Goal: Communication & Community: Answer question/provide support

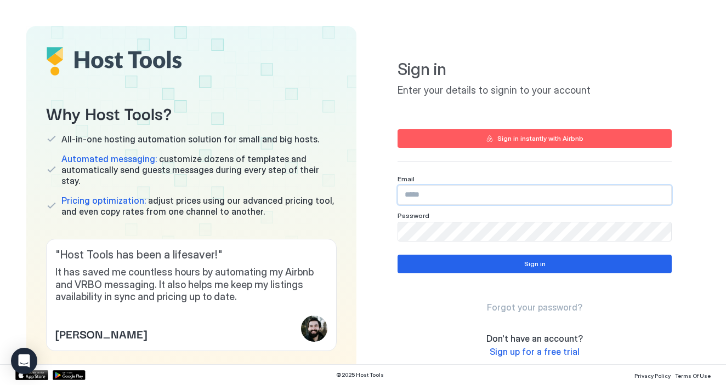
type input "**********"
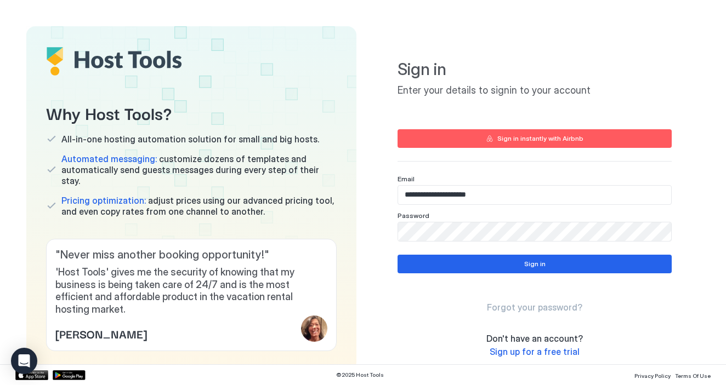
click at [553, 253] on div "**********" at bounding box center [535, 176] width 274 height 274
click at [551, 267] on button "Sign in" at bounding box center [535, 264] width 274 height 19
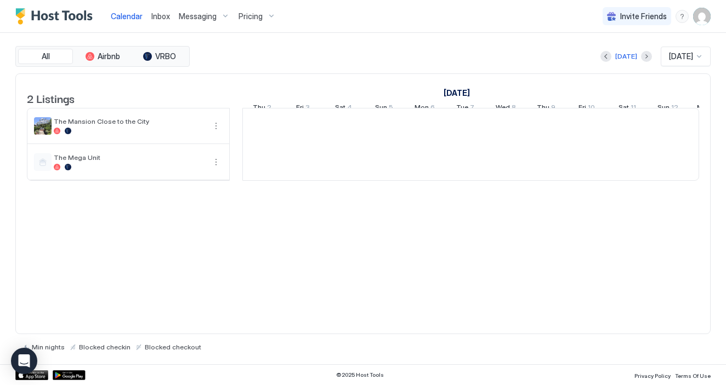
scroll to position [0, 609]
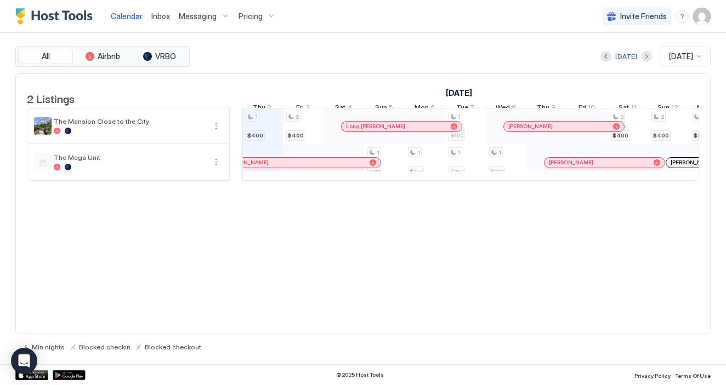
click at [159, 22] on div "Inbox" at bounding box center [160, 16] width 27 height 20
click at [157, 14] on span "Inbox" at bounding box center [160, 16] width 19 height 9
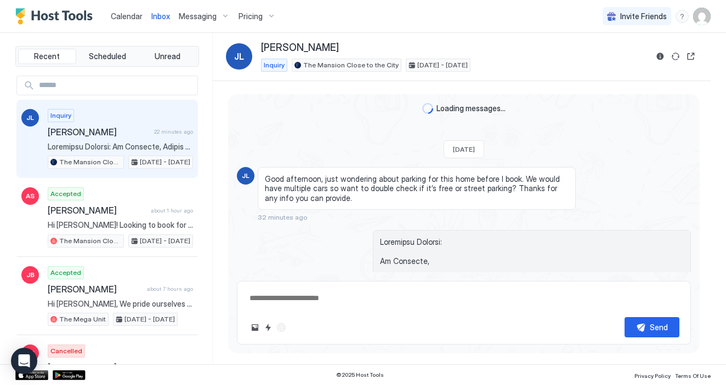
type textarea "*"
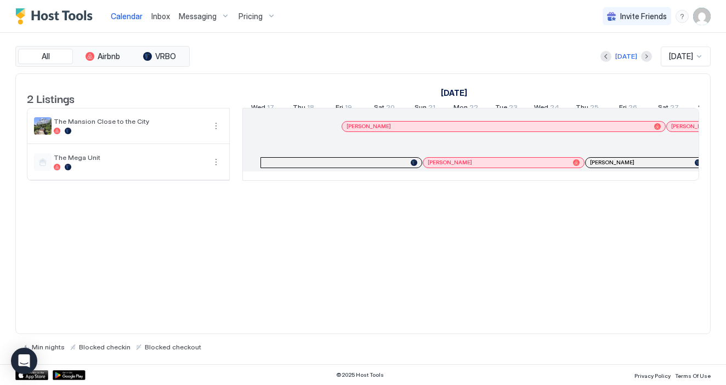
scroll to position [0, 609]
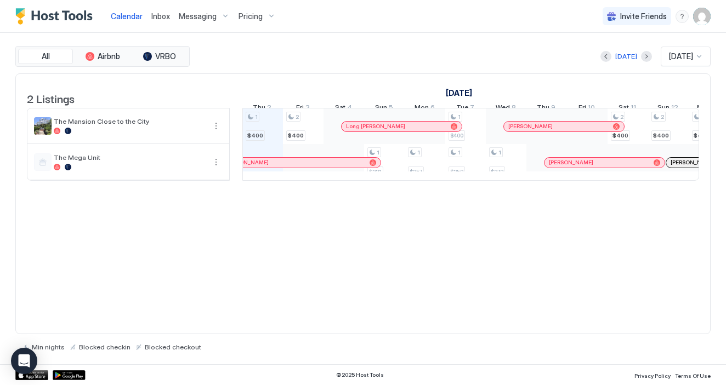
click at [160, 20] on span "Inbox" at bounding box center [160, 16] width 19 height 9
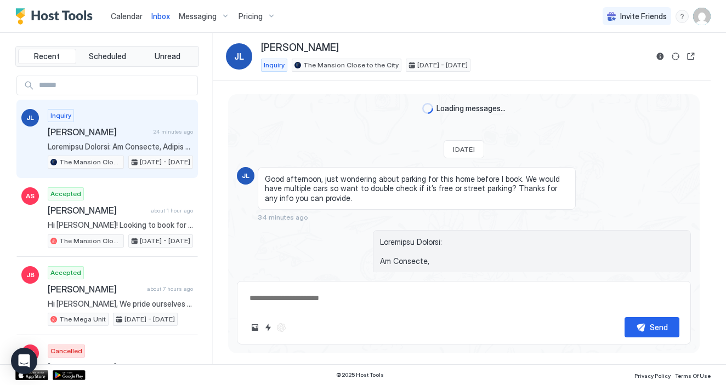
type textarea "*"
click at [123, 15] on span "Calendar" at bounding box center [127, 16] width 32 height 9
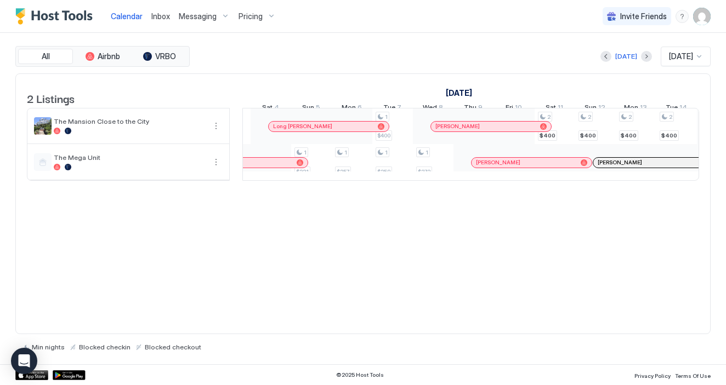
scroll to position [0, 703]
